Goal: Transaction & Acquisition: Purchase product/service

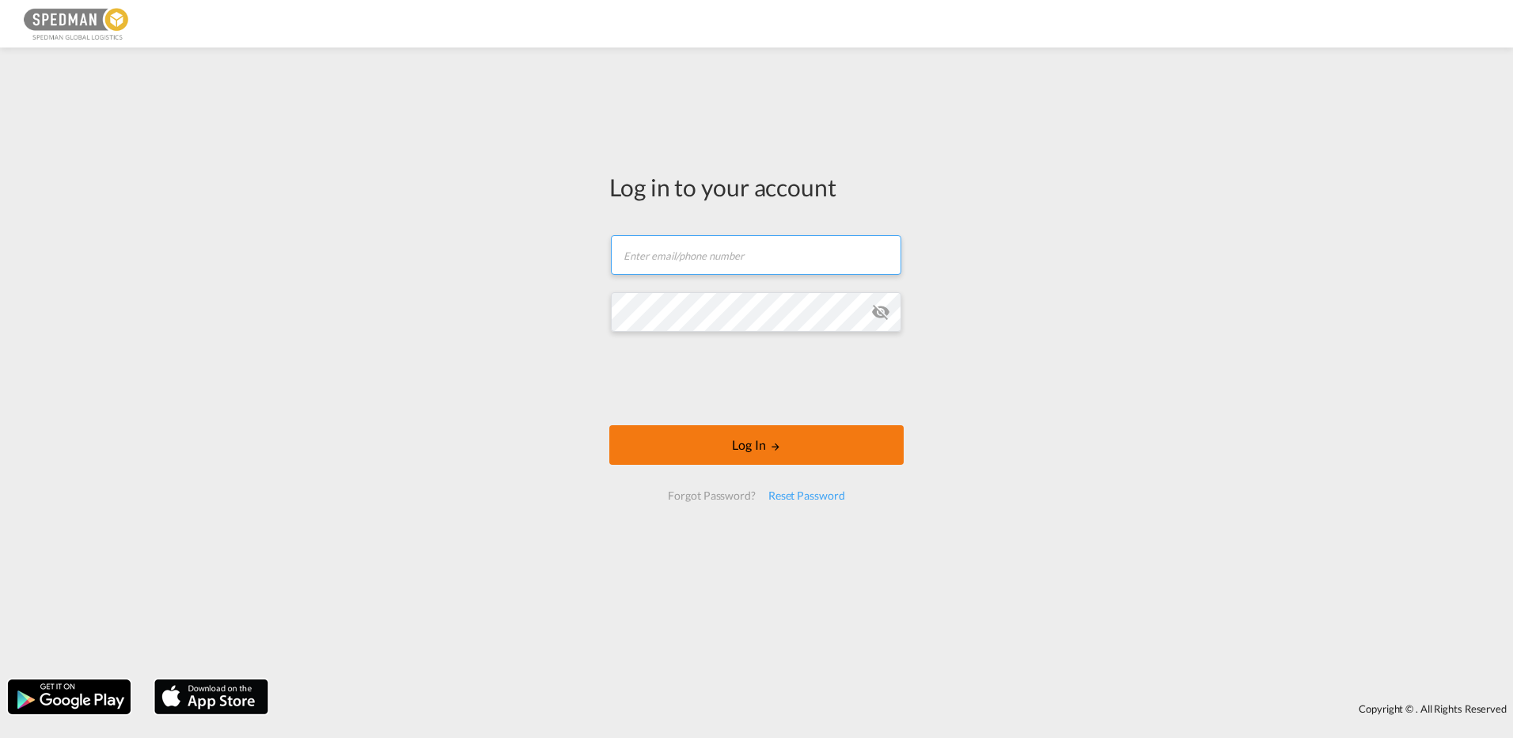
type input "[EMAIL_ADDRESS][DOMAIN_NAME]"
click at [761, 446] on button "Log In" at bounding box center [756, 445] width 294 height 40
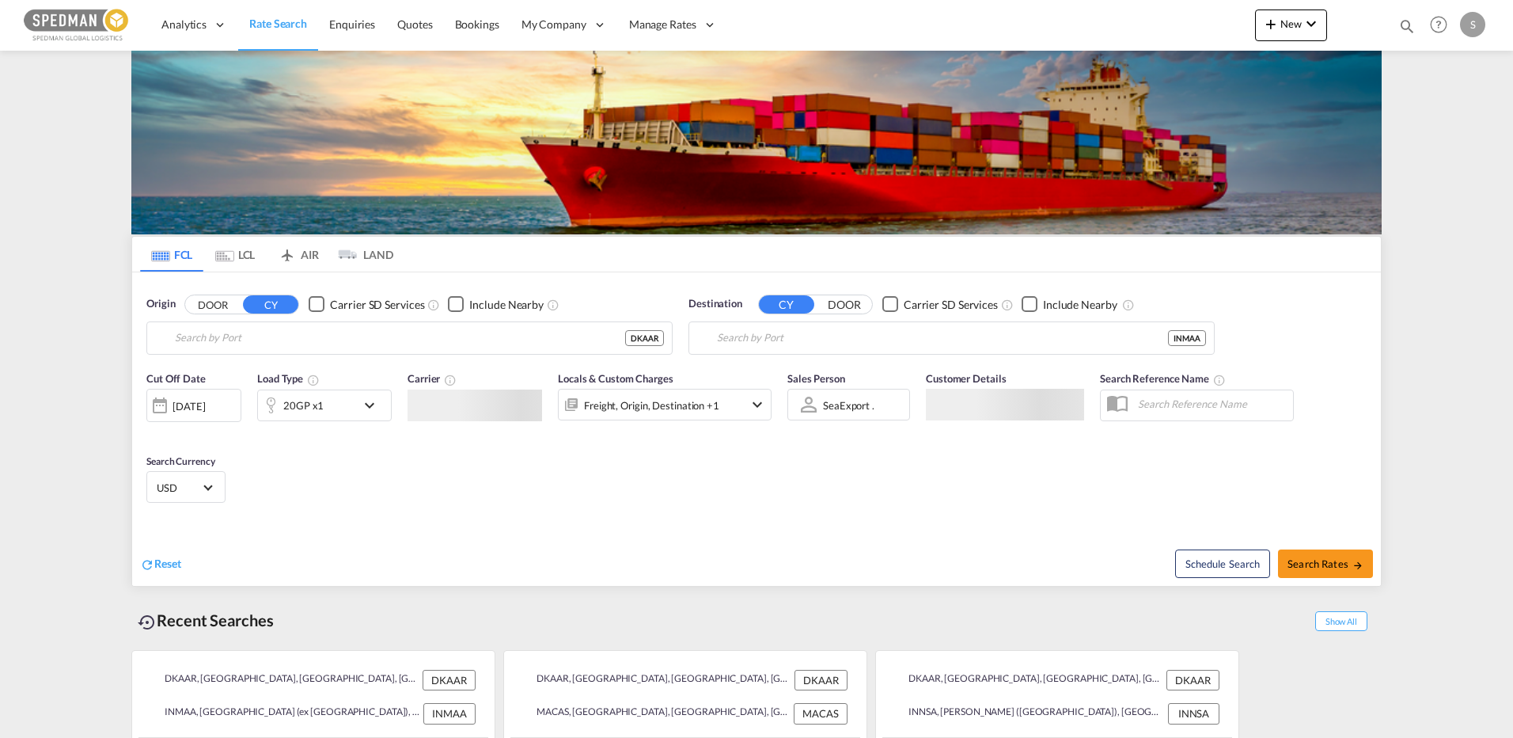
type input "[GEOGRAPHIC_DATA], [GEOGRAPHIC_DATA]"
type input "[GEOGRAPHIC_DATA] (ex [GEOGRAPHIC_DATA]), INMAA"
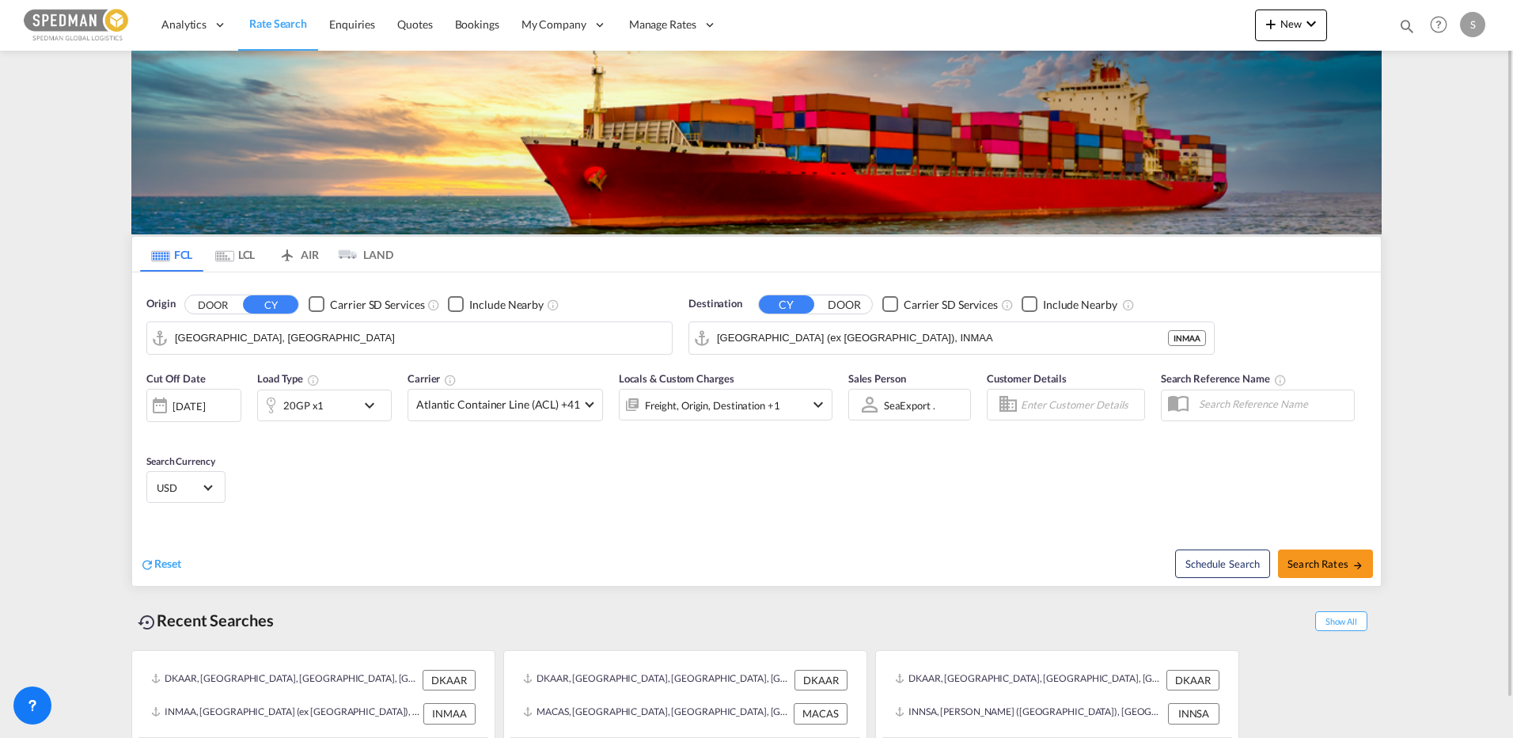
click at [370, 337] on input "[GEOGRAPHIC_DATA], [GEOGRAPHIC_DATA]" at bounding box center [419, 338] width 489 height 24
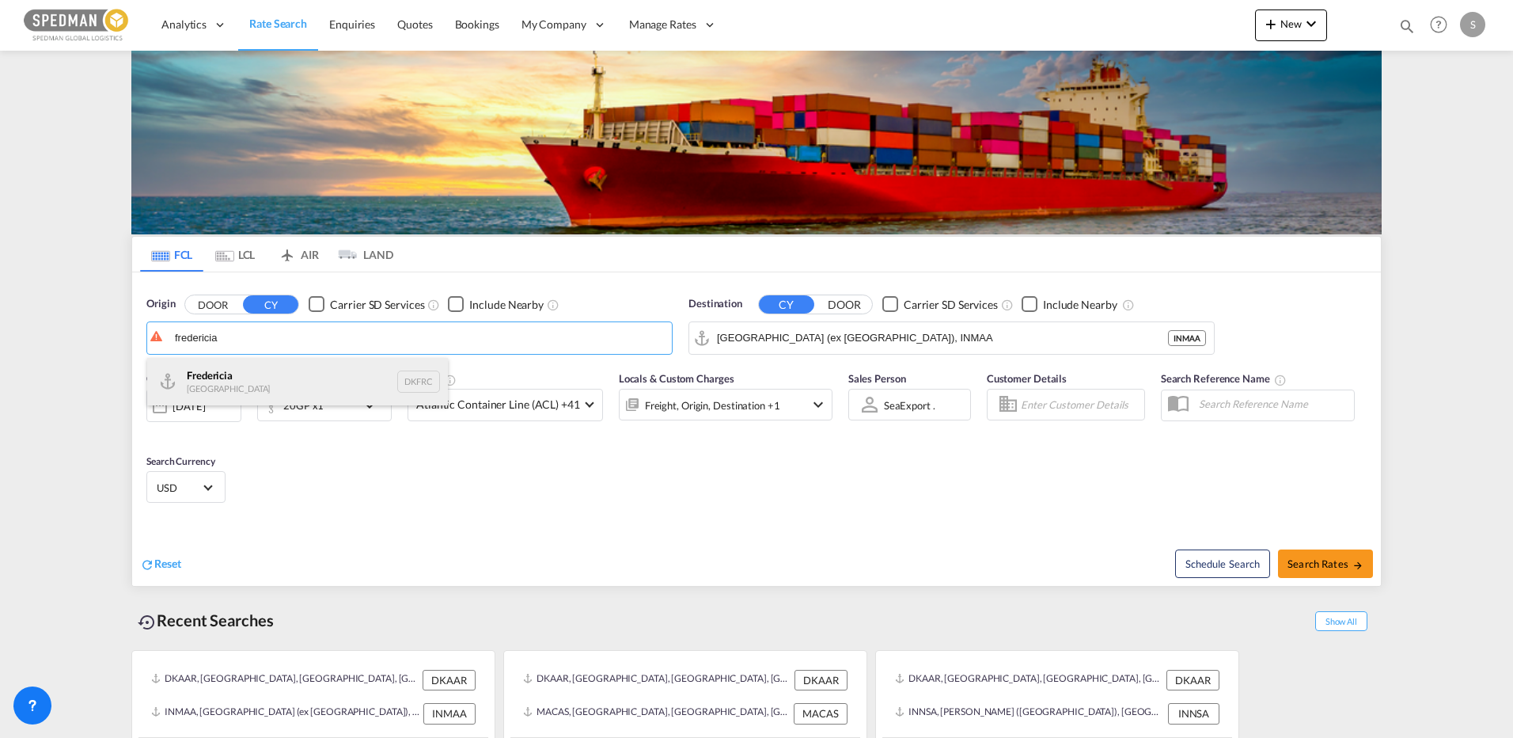
click at [225, 377] on div "Fredericia [GEOGRAPHIC_DATA] DKFRC" at bounding box center [297, 381] width 301 height 47
type input "[GEOGRAPHIC_DATA], DKFRC"
click at [871, 344] on input "[GEOGRAPHIC_DATA] (ex [GEOGRAPHIC_DATA]), INMAA" at bounding box center [961, 338] width 489 height 24
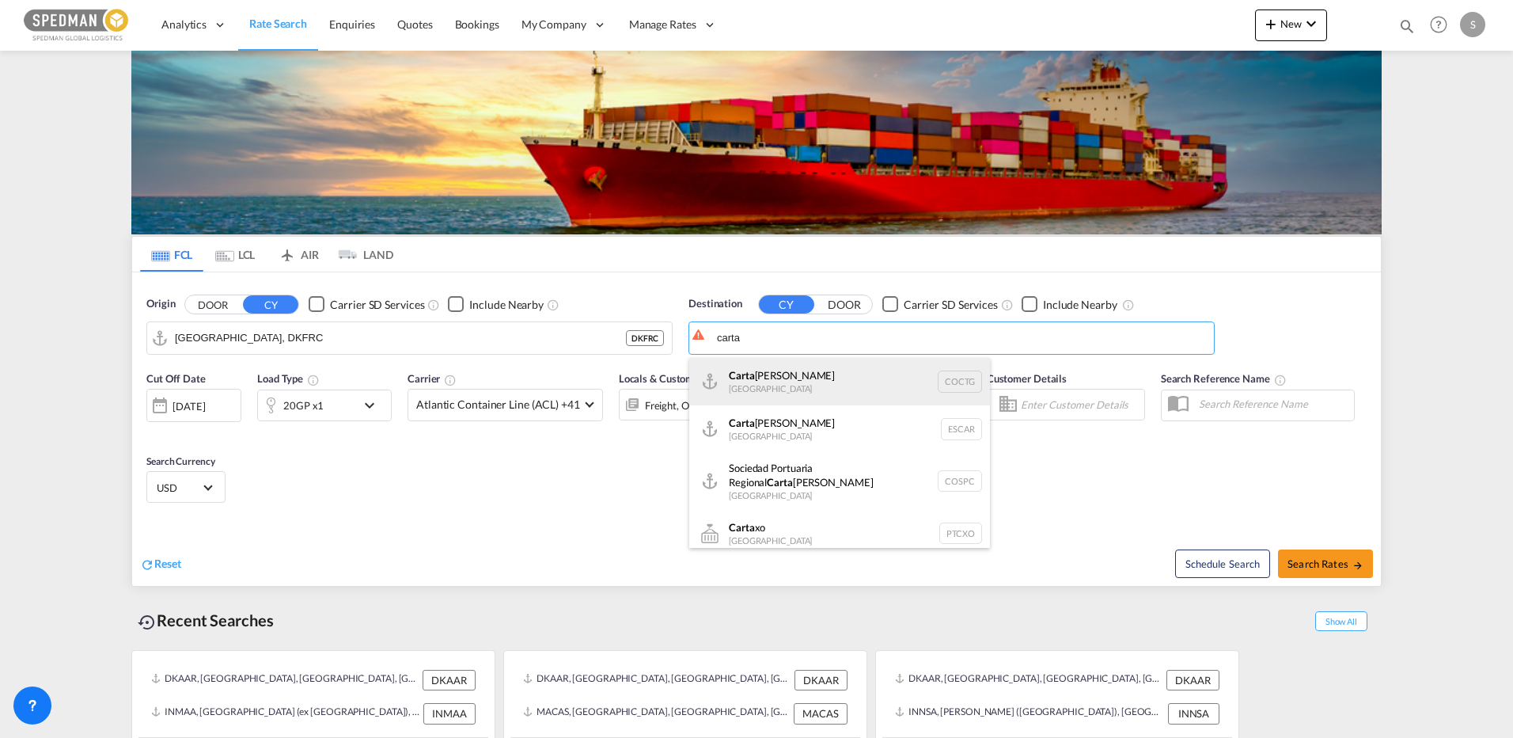
click at [789, 375] on div "[PERSON_NAME] [GEOGRAPHIC_DATA] COCTG" at bounding box center [839, 381] width 301 height 47
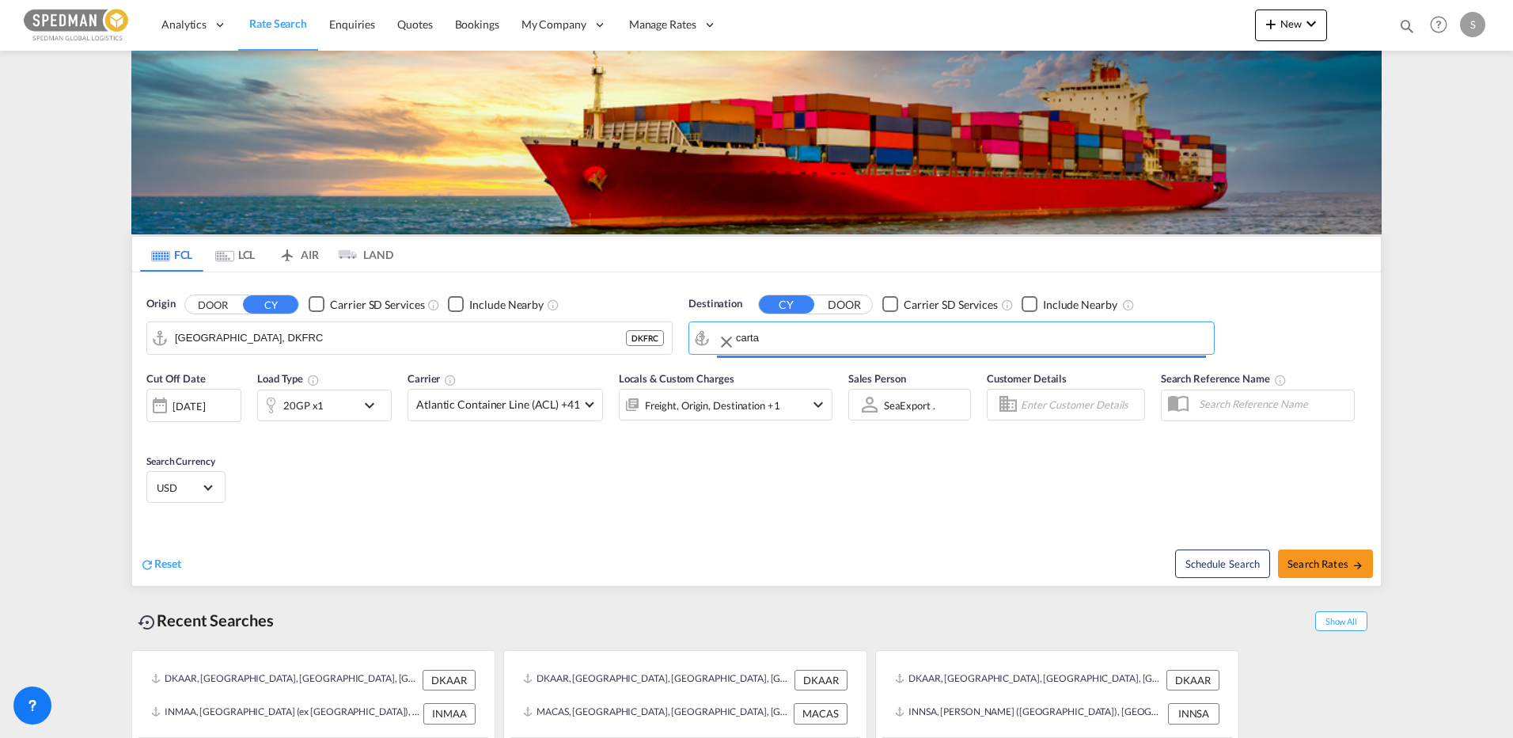
type input "[GEOGRAPHIC_DATA], COCTG"
click at [350, 403] on div "20GP x1" at bounding box center [307, 405] width 98 height 32
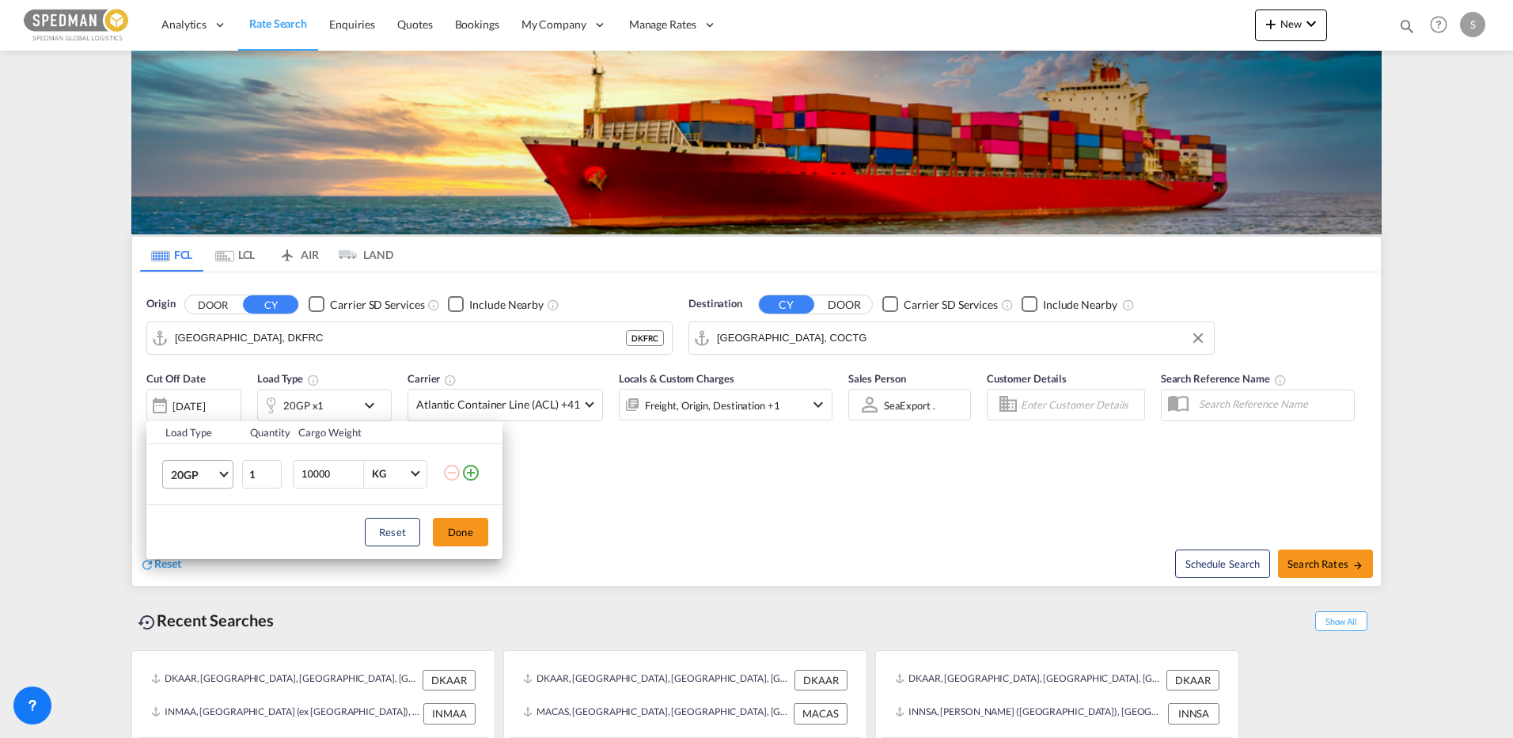
click at [226, 461] on md-select-value "20GP" at bounding box center [200, 474] width 63 height 27
click at [210, 548] on md-option "40HC" at bounding box center [212, 550] width 108 height 38
drag, startPoint x: 342, startPoint y: 472, endPoint x: 274, endPoint y: 468, distance: 68.1
click at [274, 468] on tr "40HC 1 10000 KG KG" at bounding box center [324, 473] width 356 height 61
type input "27000"
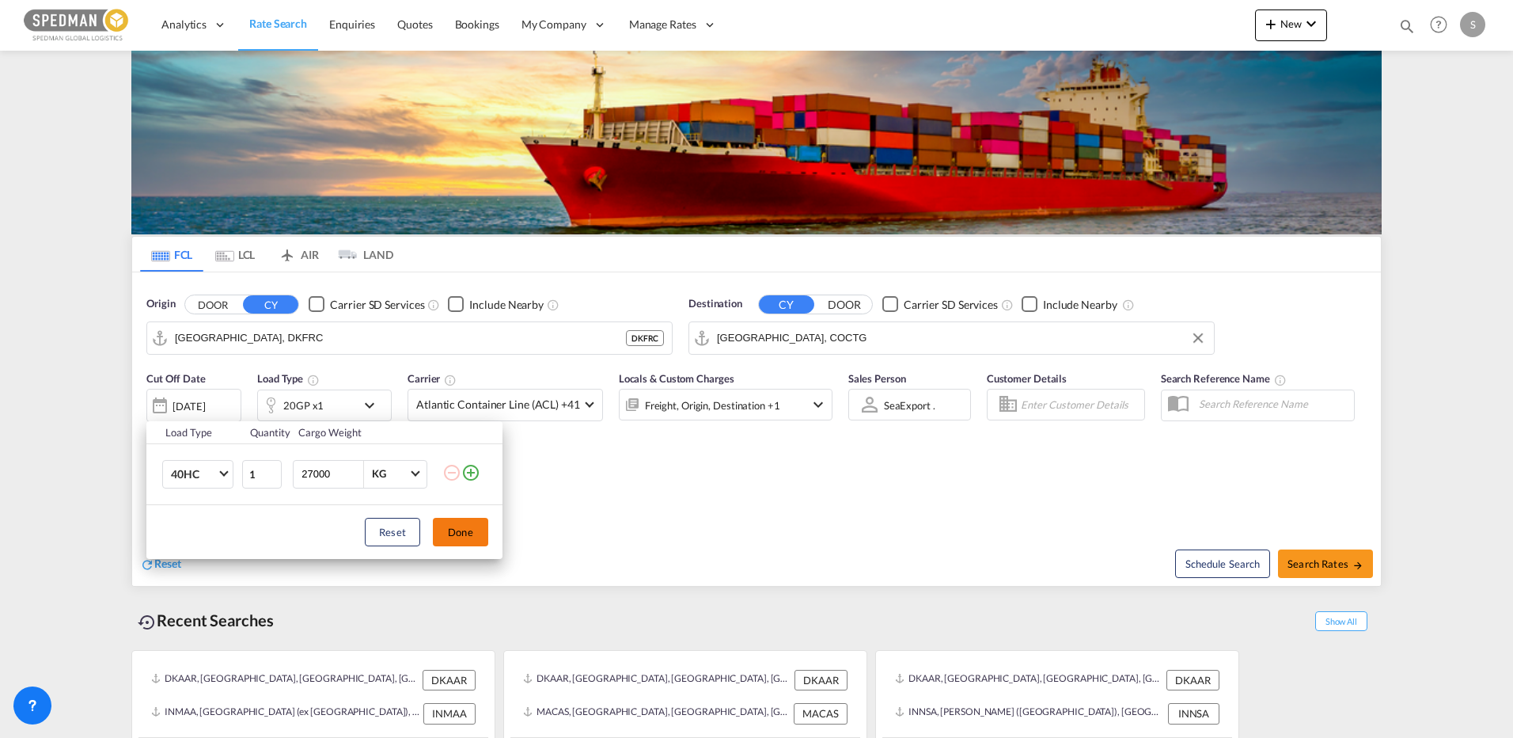
click at [456, 522] on button "Done" at bounding box center [460, 532] width 55 height 28
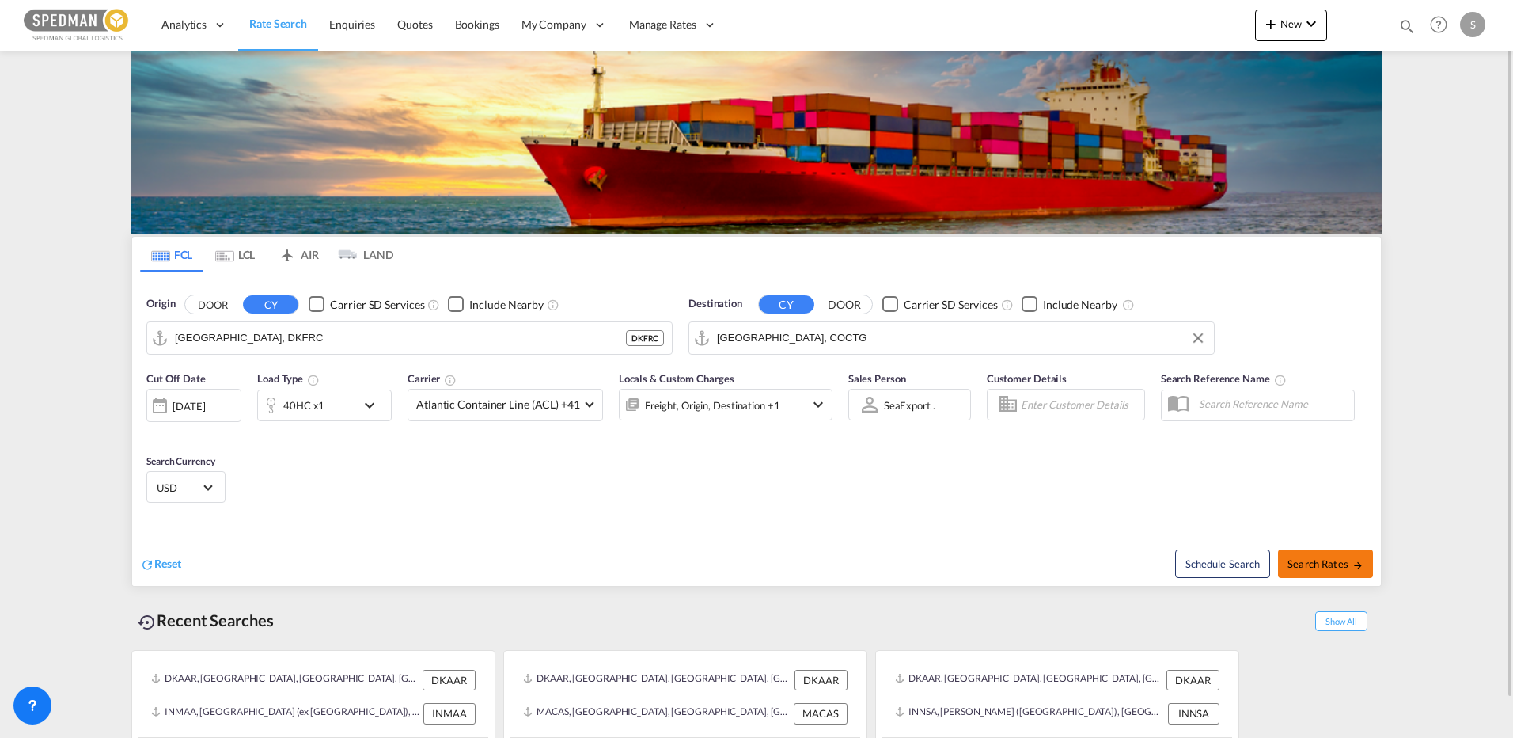
click at [1326, 565] on span "Search Rates" at bounding box center [1326, 563] width 76 height 13
type input "DKFRC to COCTG / [DATE]"
